Goal: Information Seeking & Learning: Learn about a topic

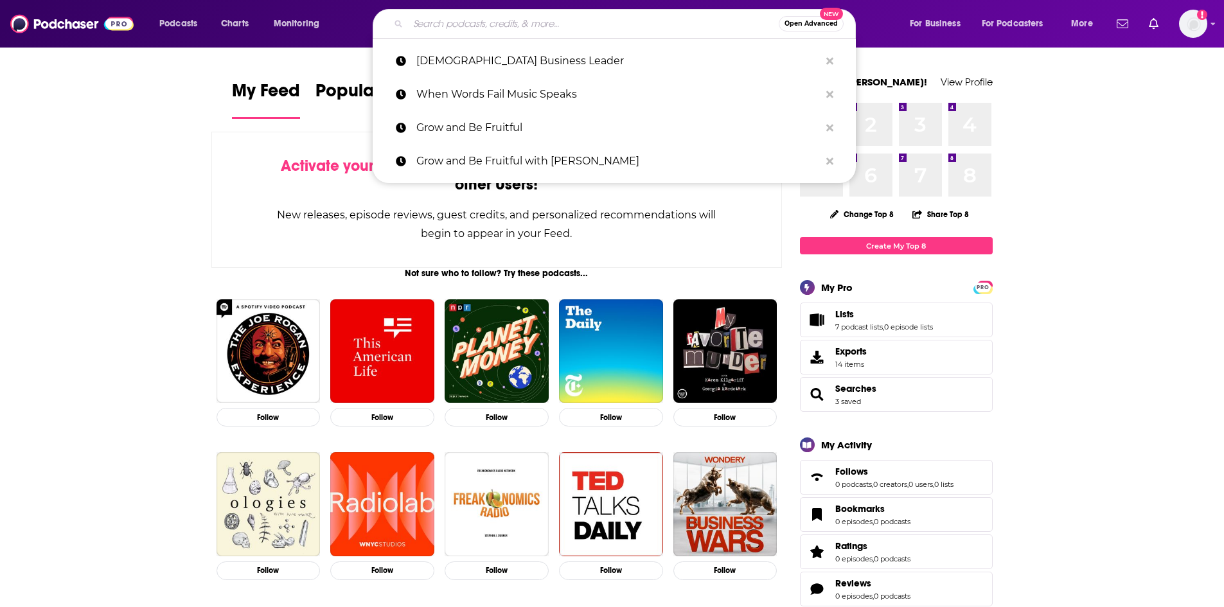
click at [484, 24] on input "Search podcasts, credits, & more..." at bounding box center [593, 23] width 371 height 21
paste input "Choose 2 Think"
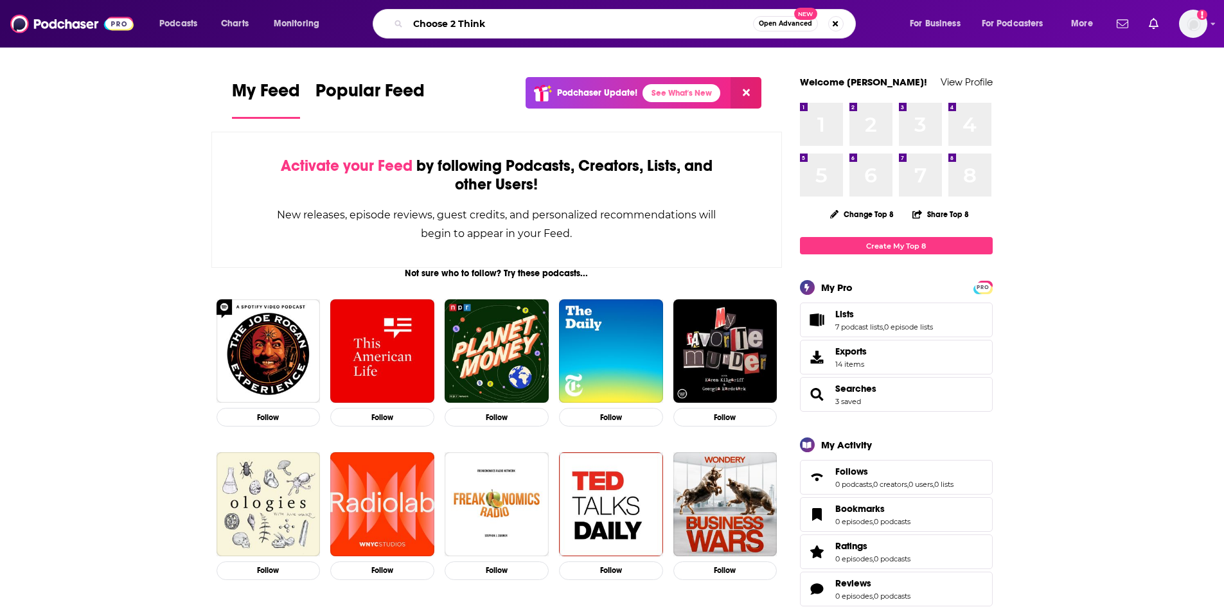
type input "Choose 2 Think"
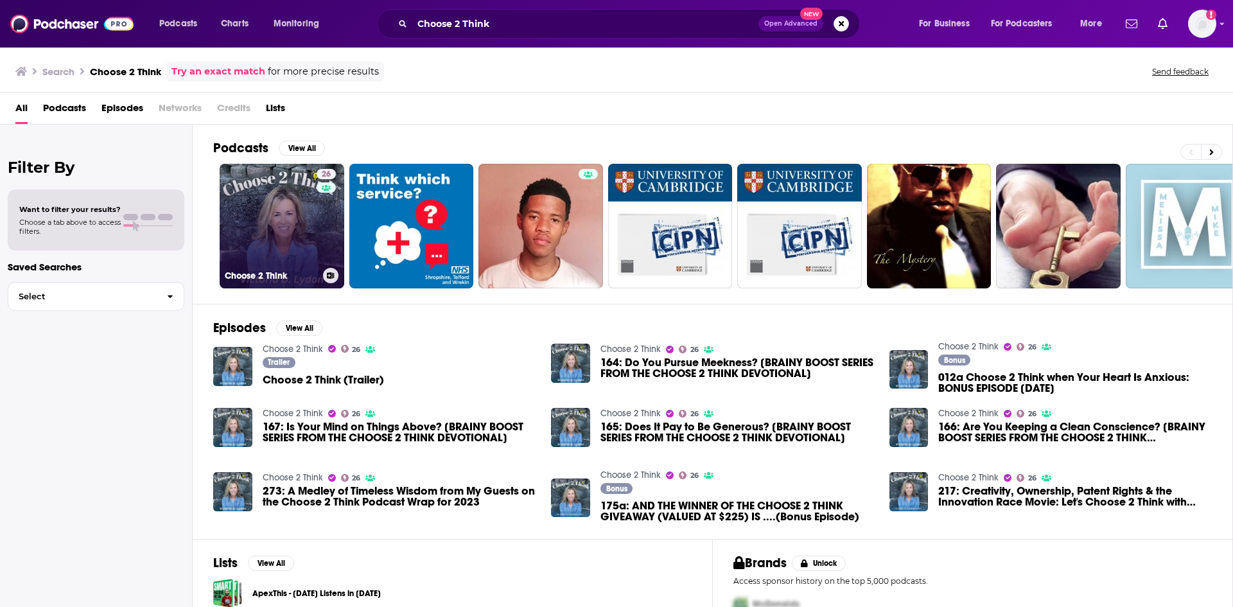
click at [257, 252] on link "26 Choose 2 Think" at bounding box center [282, 226] width 125 height 125
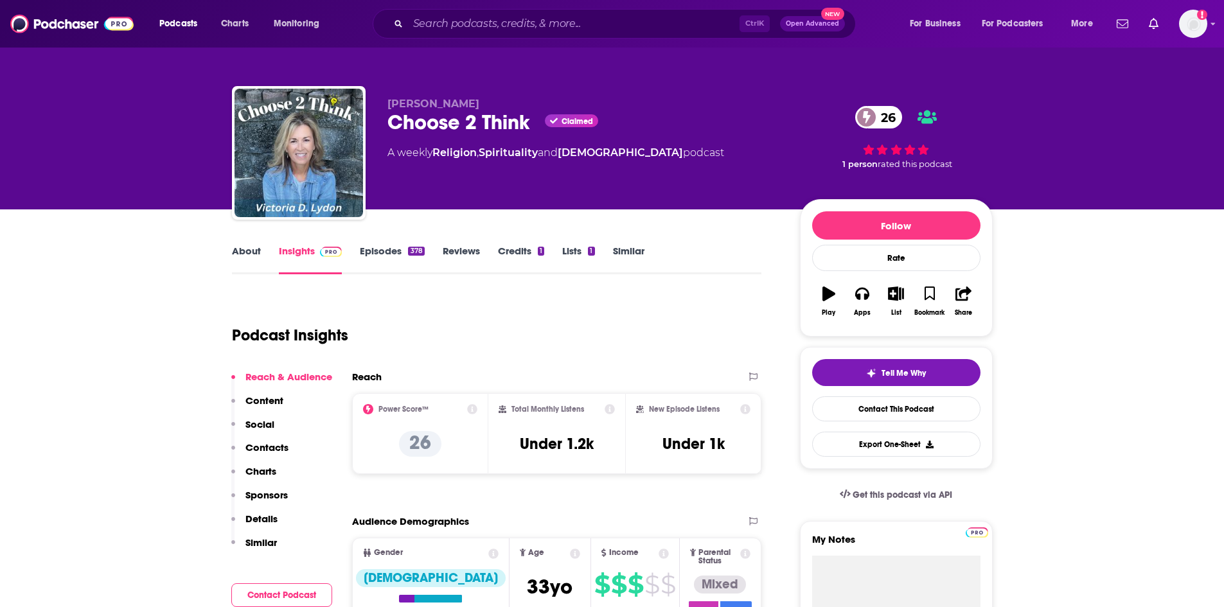
click at [246, 247] on link "About" at bounding box center [246, 260] width 29 height 30
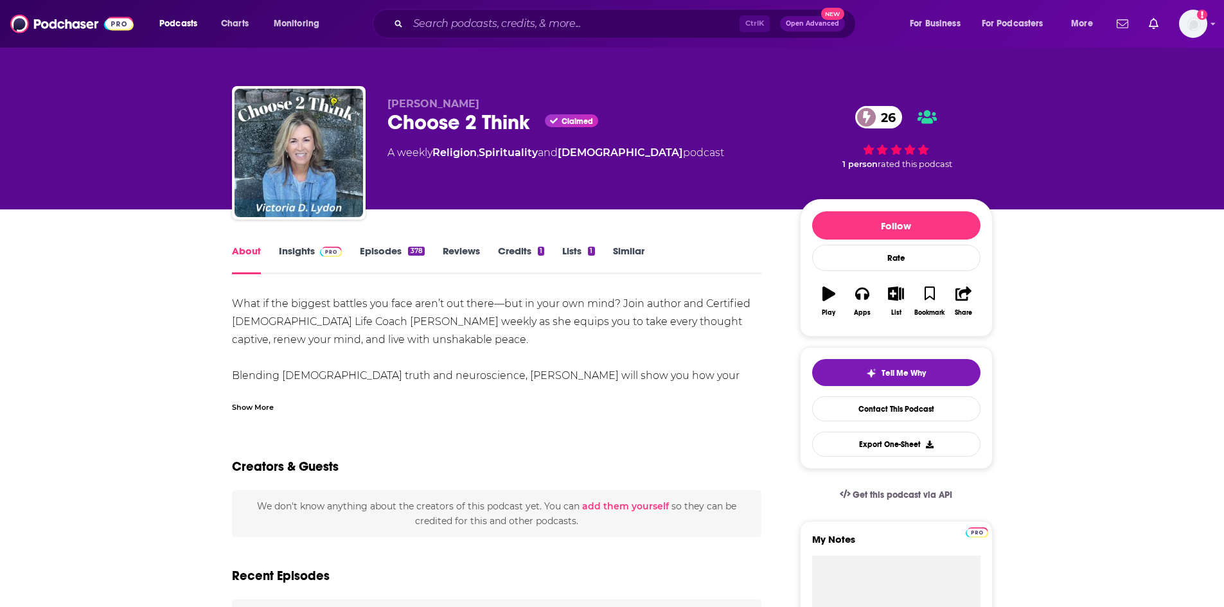
click at [238, 398] on div "Show More" at bounding box center [497, 402] width 530 height 22
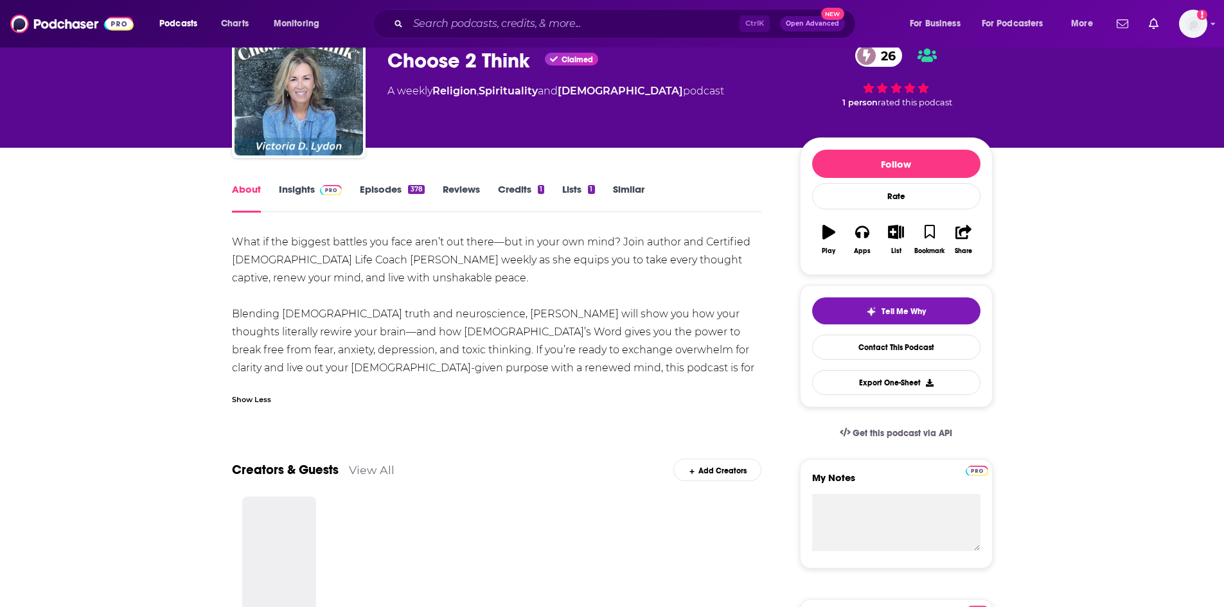
scroll to position [64, 0]
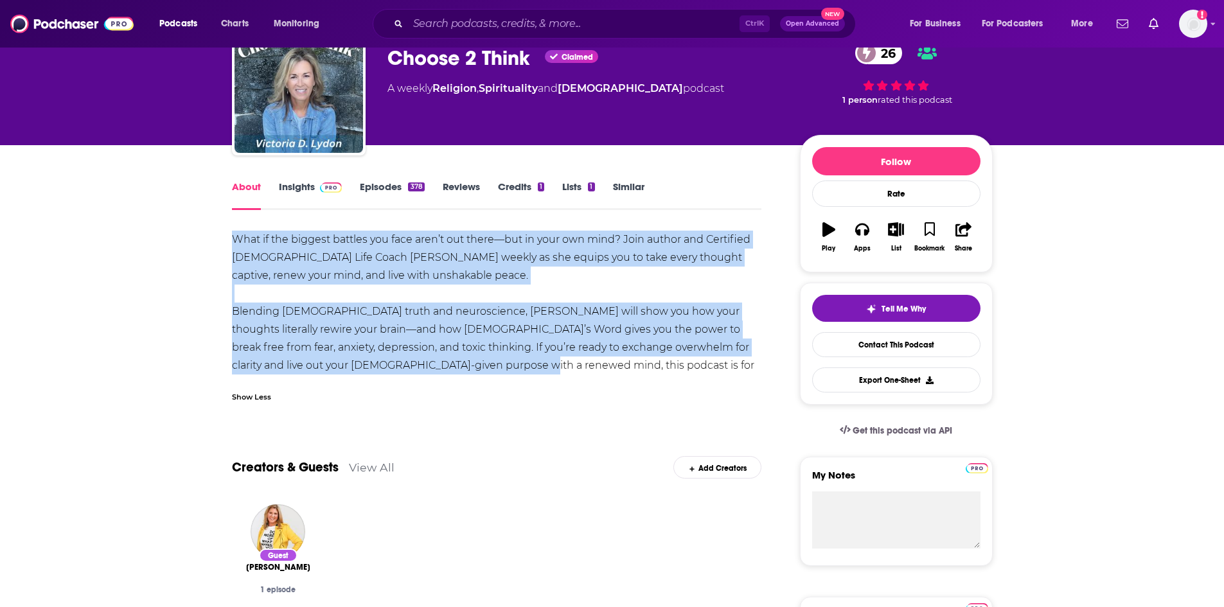
drag, startPoint x: 234, startPoint y: 240, endPoint x: 437, endPoint y: 363, distance: 238.1
click at [437, 363] on div "What if the biggest battles you face aren’t out there—but in your own mind? Joi…" at bounding box center [497, 312] width 530 height 162
copy div "What if the biggest battles you face aren’t out there—but in your own mind? Joi…"
click at [307, 184] on link "Insights" at bounding box center [311, 196] width 64 height 30
